Goal: Navigation & Orientation: Find specific page/section

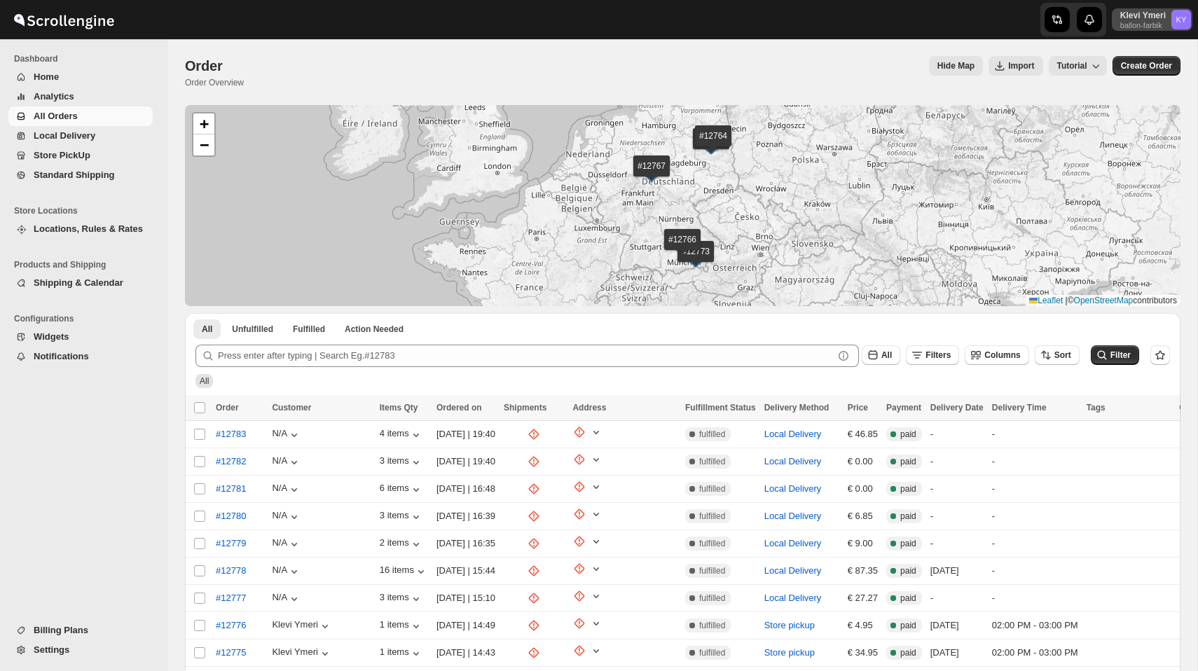
click at [1153, 17] on p "Klevi Ymeri" at bounding box center [1143, 15] width 46 height 11
click at [1128, 153] on span "Logout" at bounding box center [1142, 154] width 28 height 11
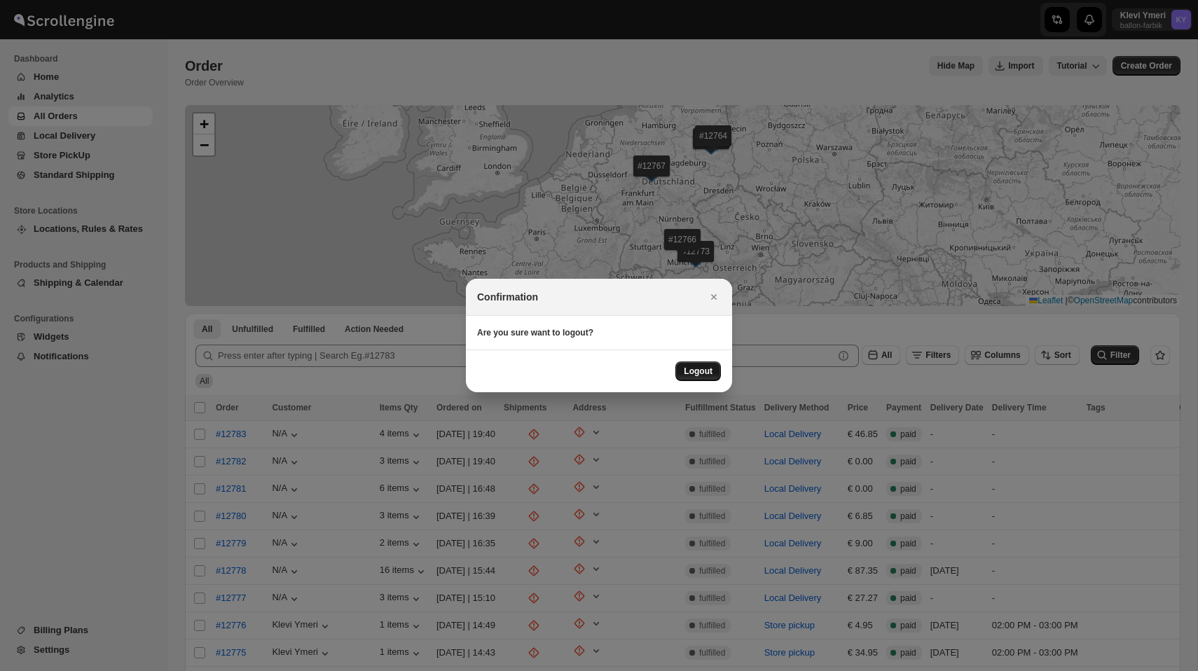
click at [700, 370] on span "Logout" at bounding box center [698, 371] width 29 height 11
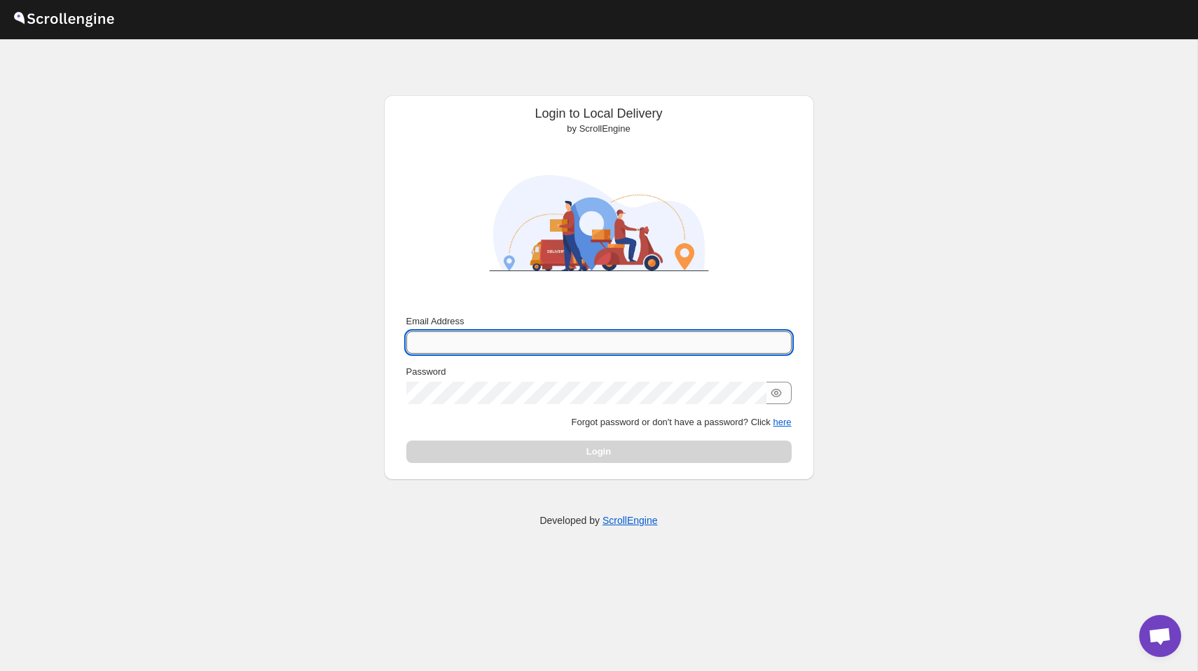
click at [654, 343] on input "Email Address" at bounding box center [598, 342] width 385 height 22
type input "[PERSON_NAME][EMAIL_ADDRESS][DOMAIN_NAME]"
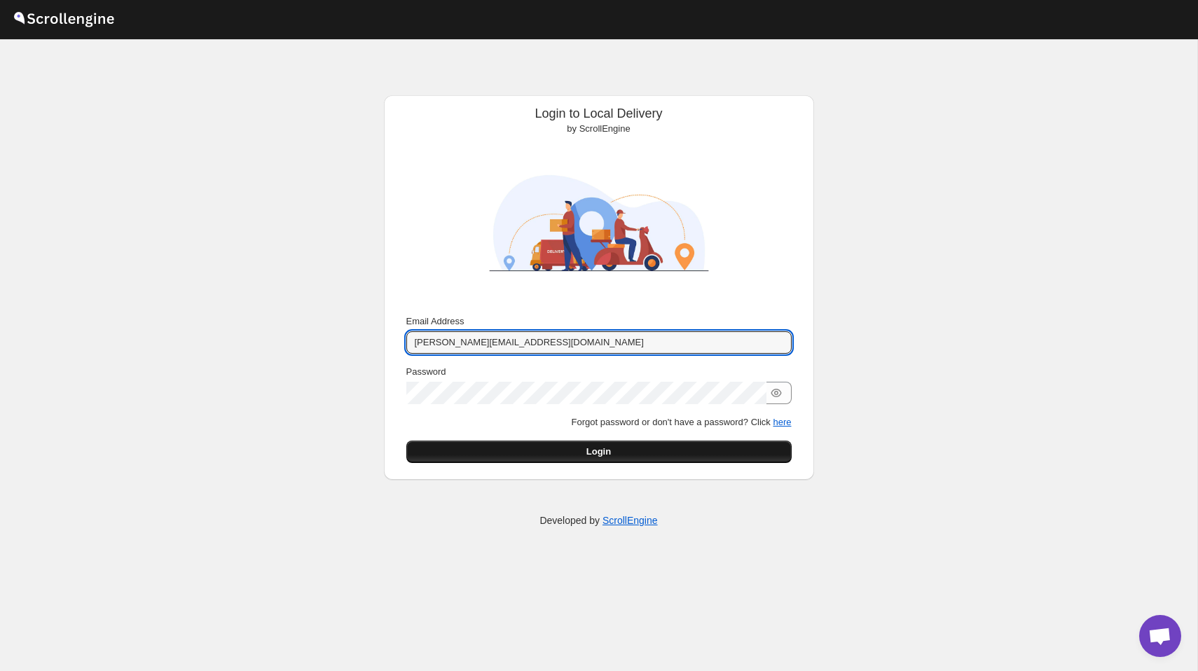
click at [657, 452] on button "Login" at bounding box center [598, 452] width 385 height 22
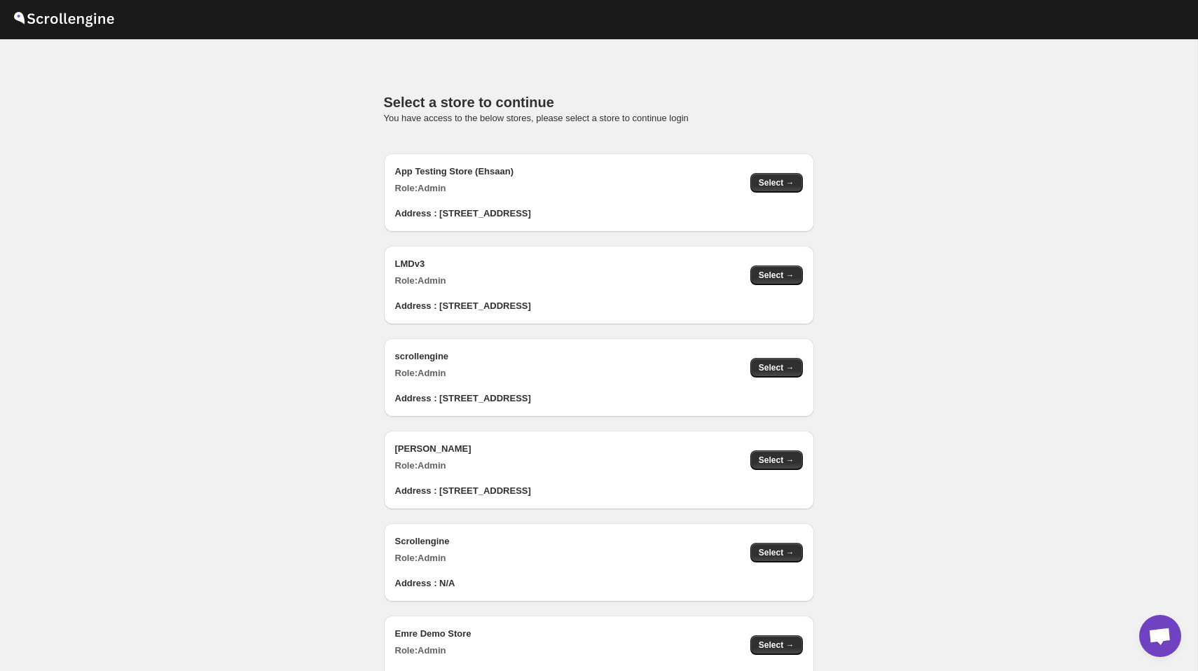
scroll to position [1407, 0]
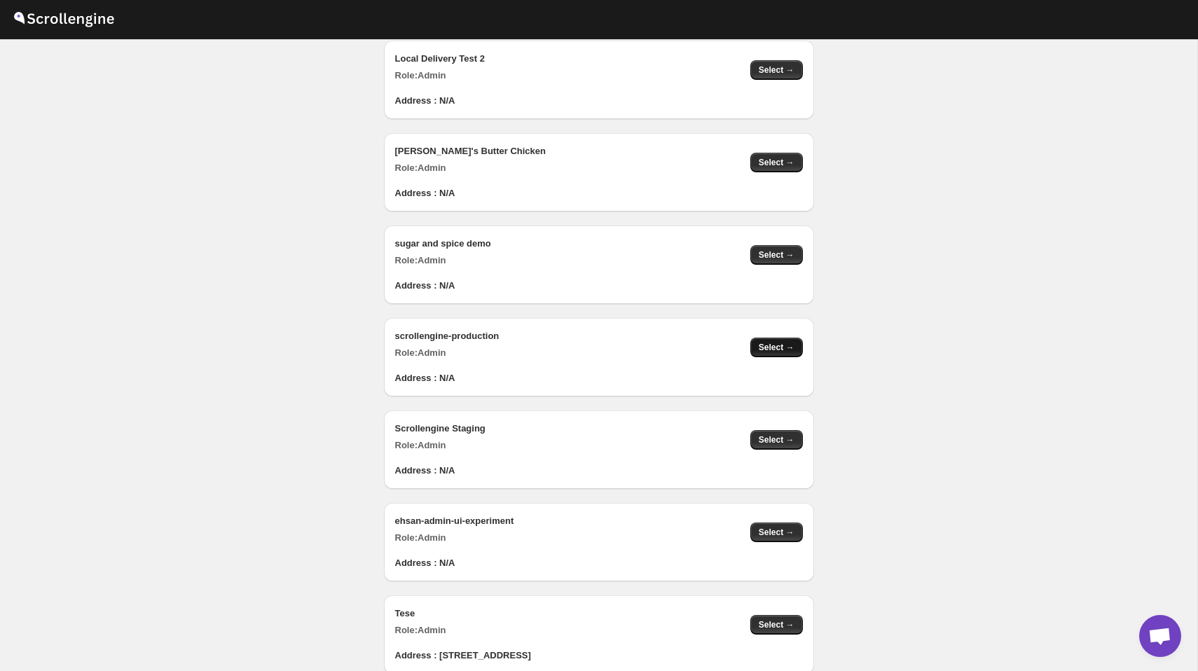
click at [785, 344] on span "Select →" at bounding box center [777, 347] width 36 height 11
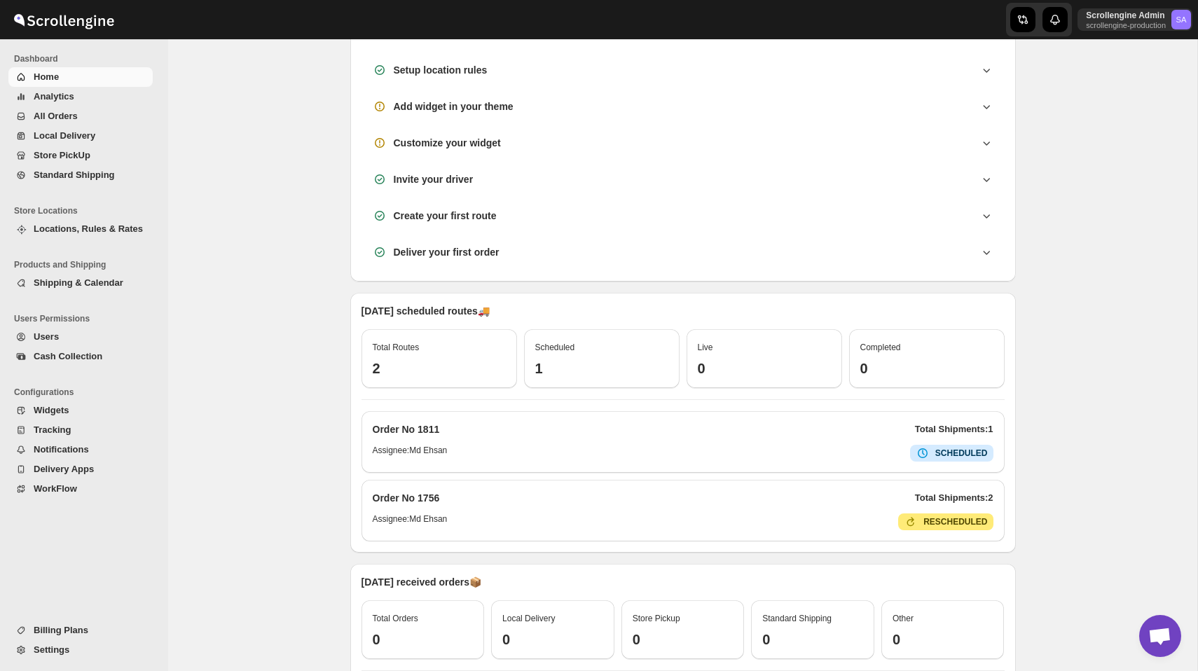
scroll to position [234, 0]
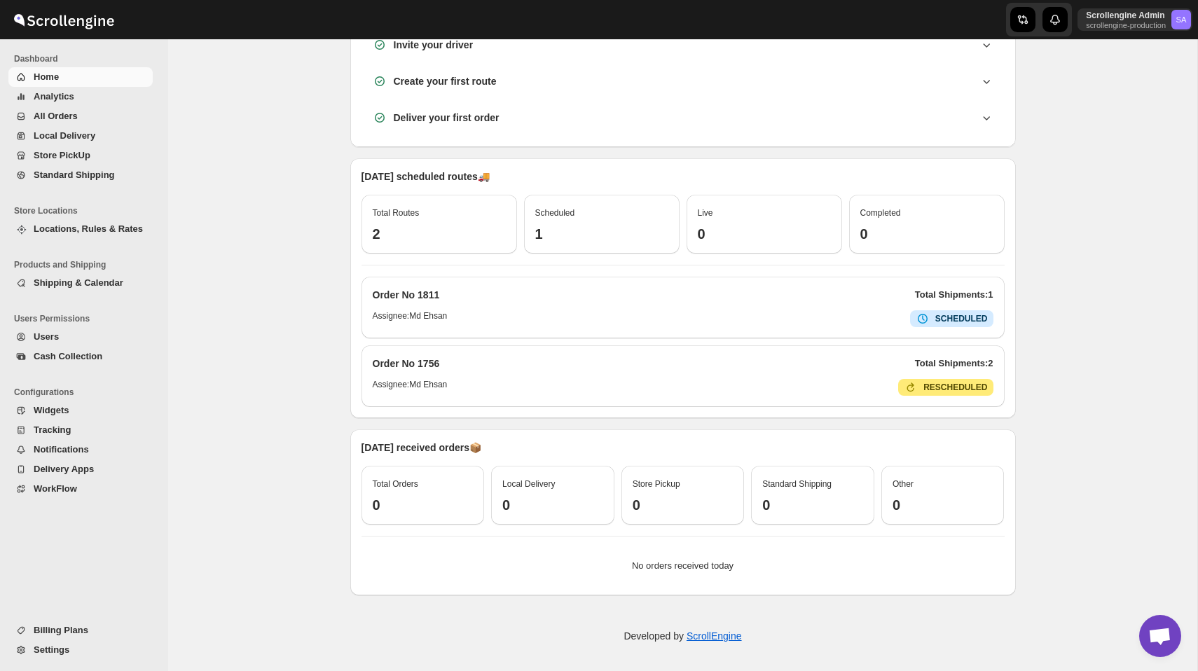
click at [78, 96] on span "Analytics" at bounding box center [92, 97] width 116 height 14
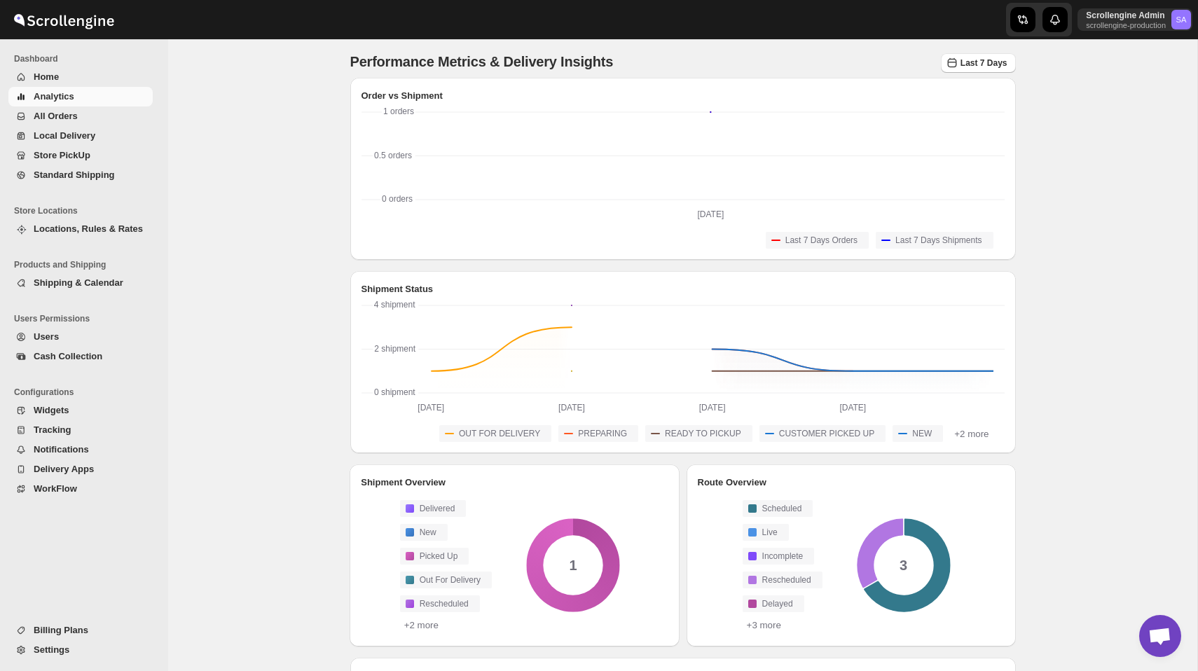
click at [74, 116] on span "All Orders" at bounding box center [56, 116] width 44 height 11
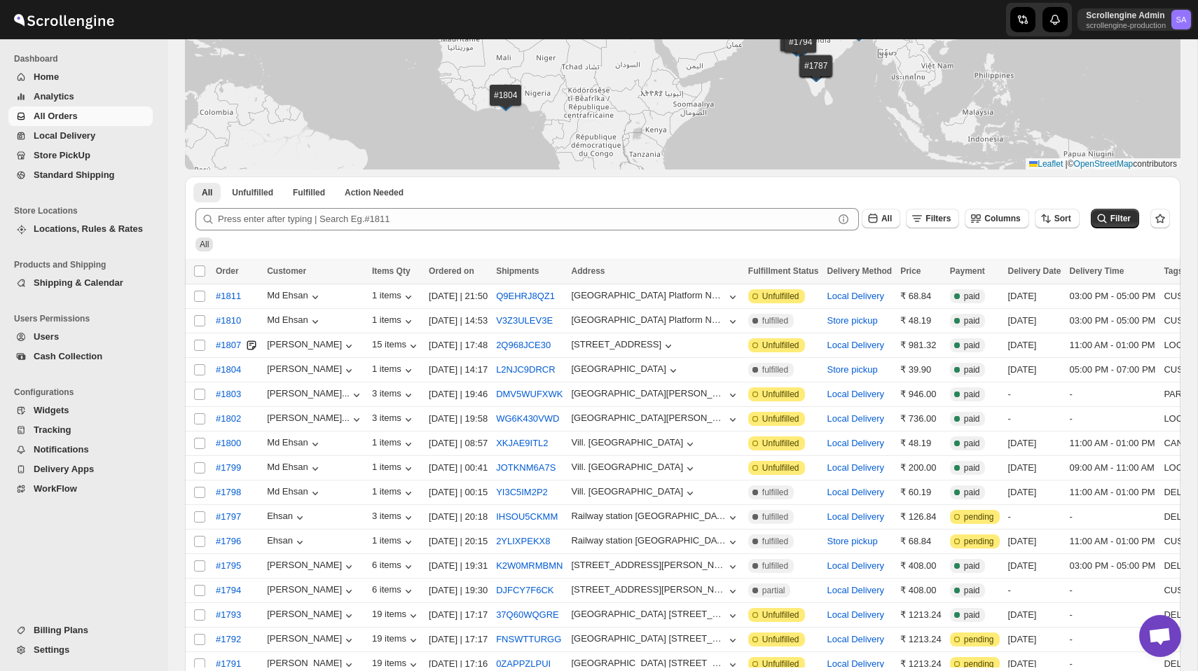
scroll to position [137, 0]
